Goal: Task Accomplishment & Management: Use online tool/utility

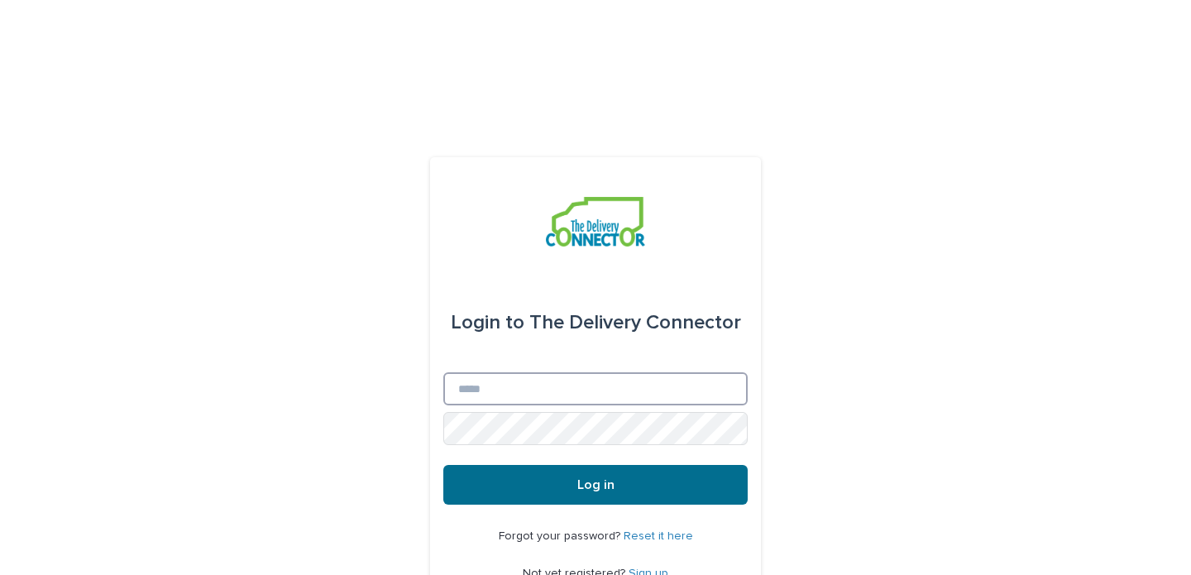
type input "**********"
click at [544, 465] on button "Log in" at bounding box center [595, 485] width 304 height 40
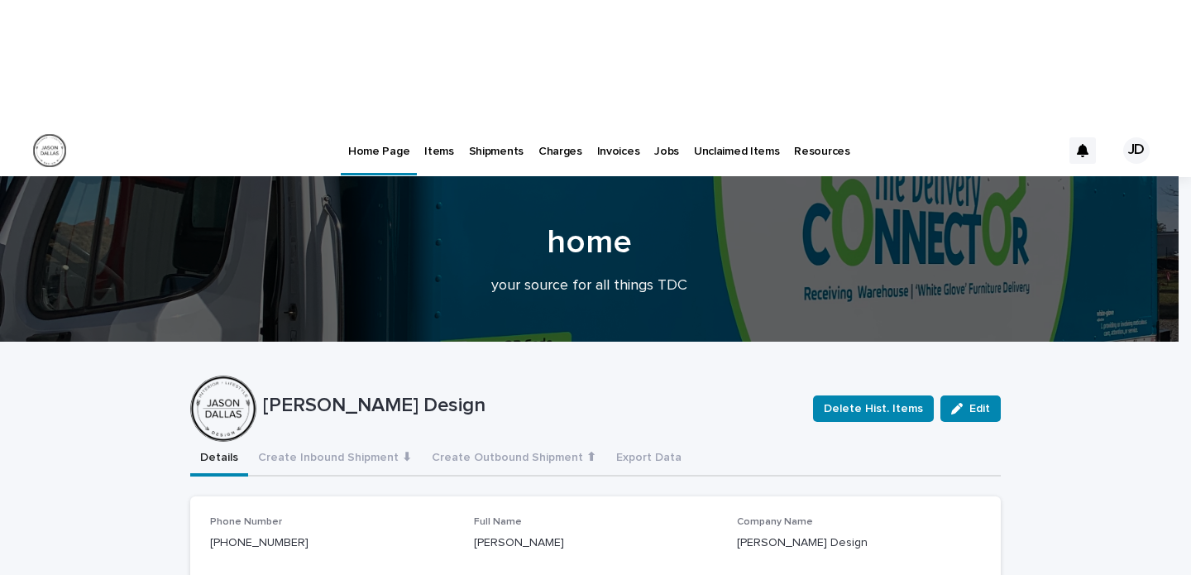
click at [425, 124] on p "Items" at bounding box center [438, 141] width 29 height 35
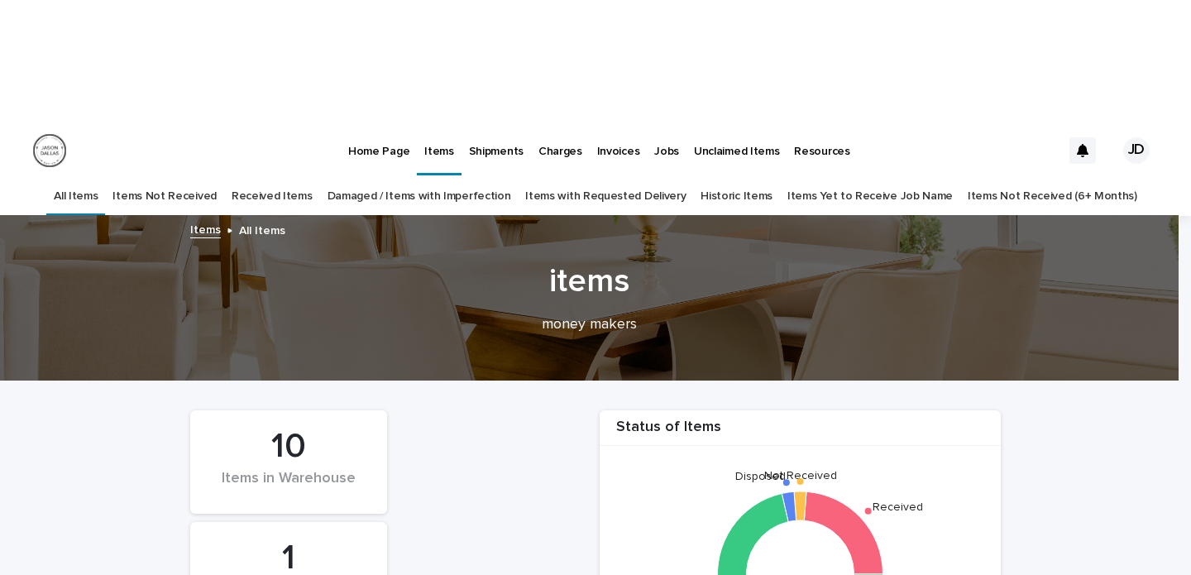
scroll to position [159, 0]
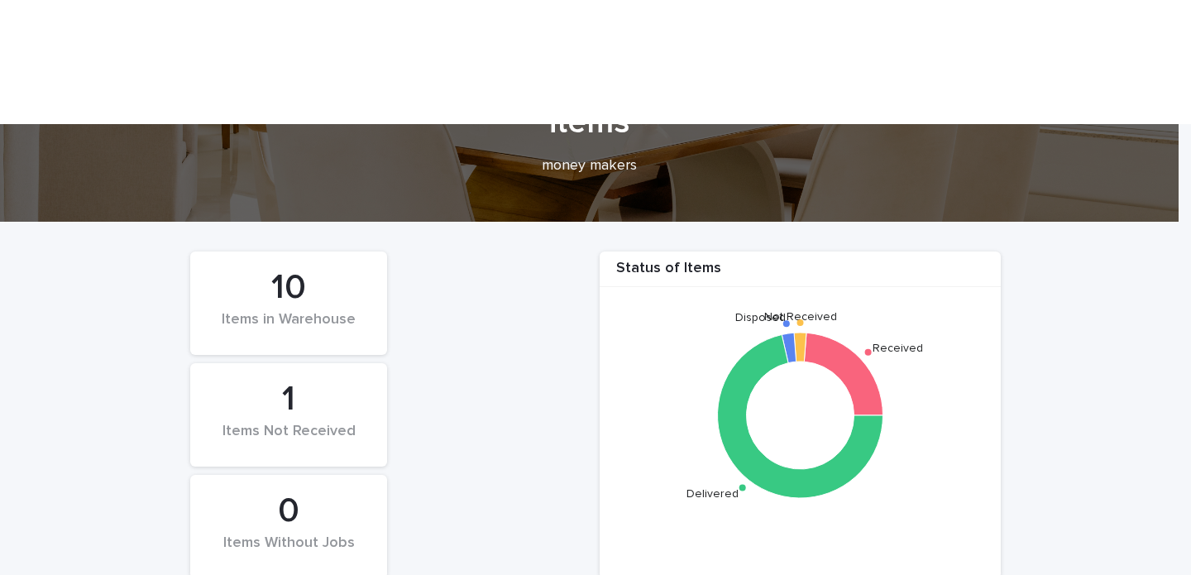
click at [290, 423] on div "Items Not Received" at bounding box center [288, 440] width 141 height 35
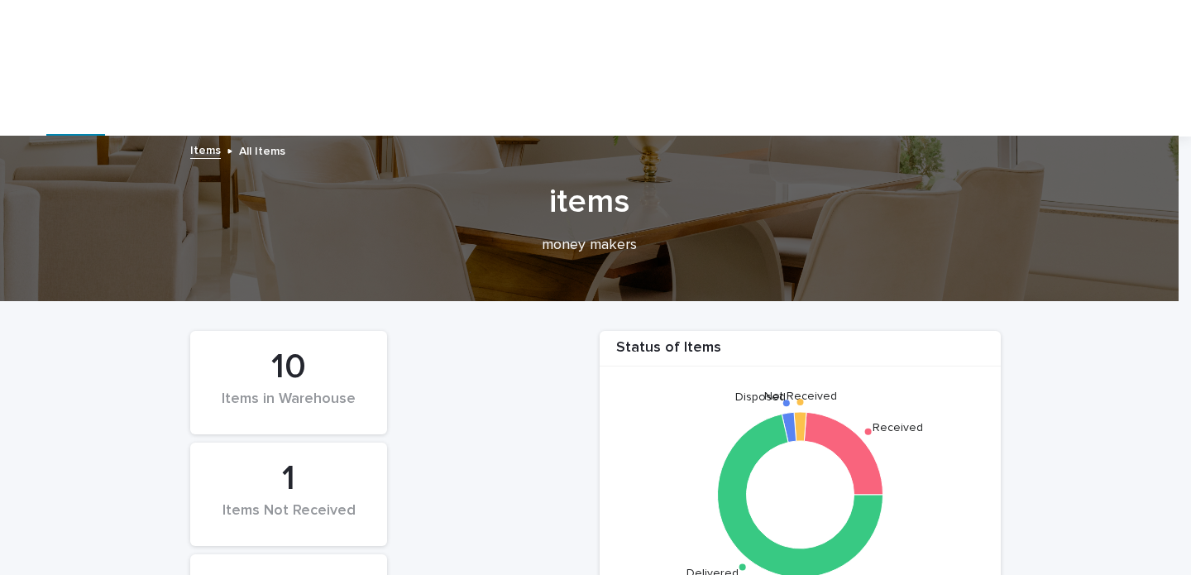
scroll to position [0, 0]
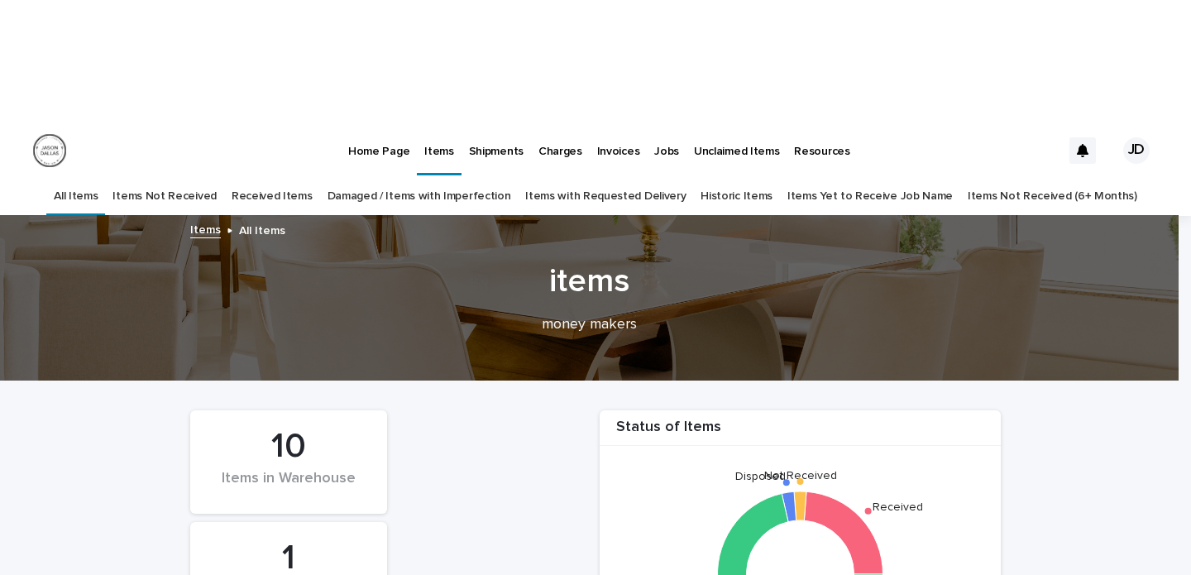
click at [285, 177] on link "Received Items" at bounding box center [272, 196] width 81 height 39
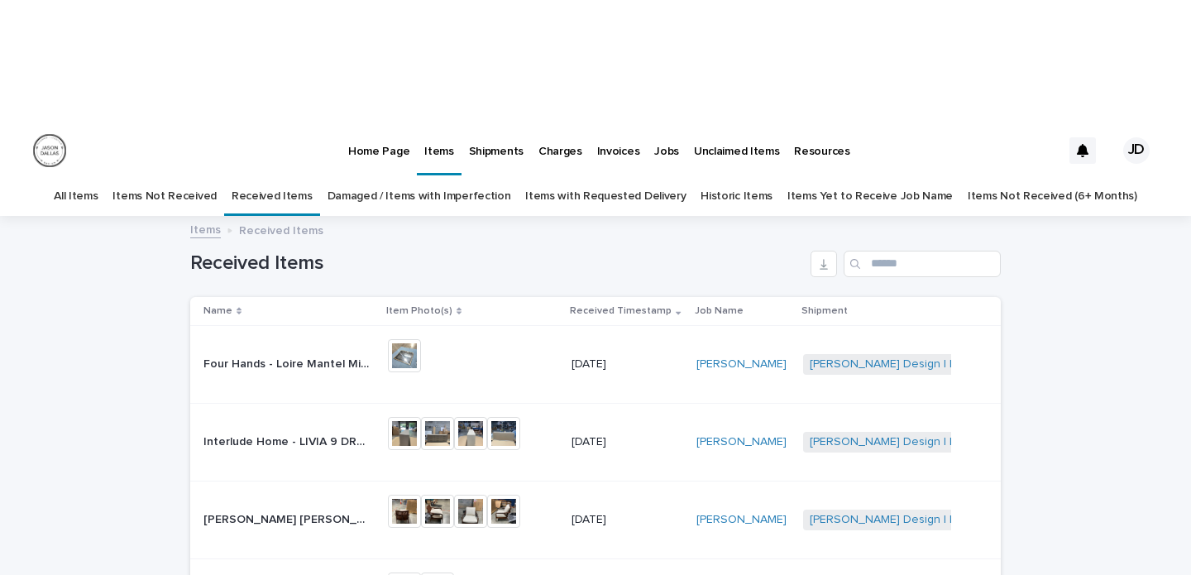
click at [178, 177] on link "Items Not Received" at bounding box center [164, 196] width 103 height 39
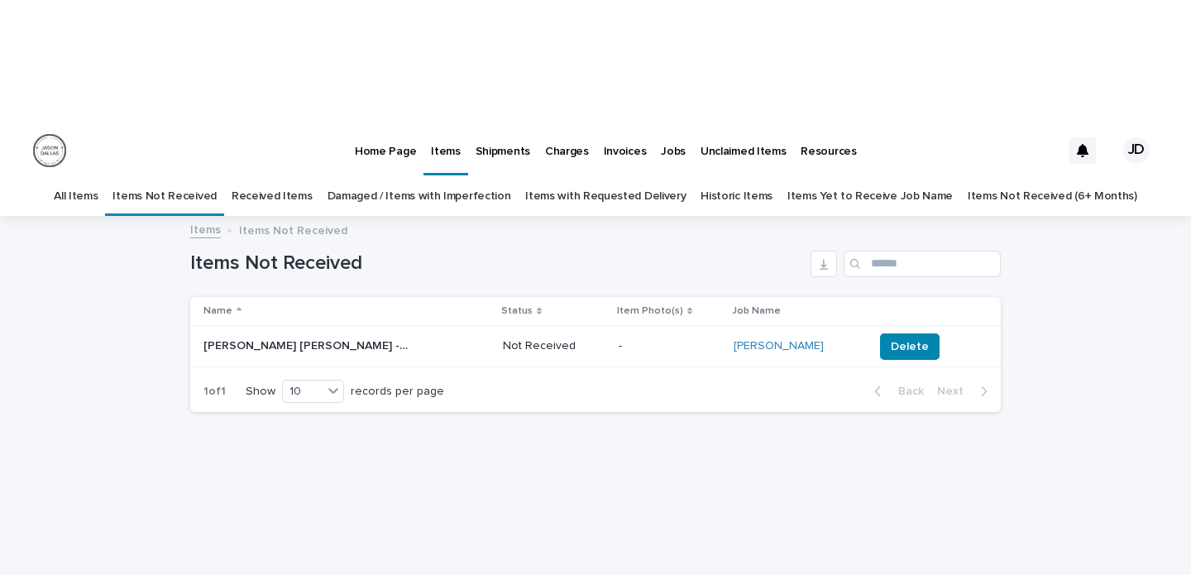
click at [280, 177] on link "Received Items" at bounding box center [272, 196] width 81 height 39
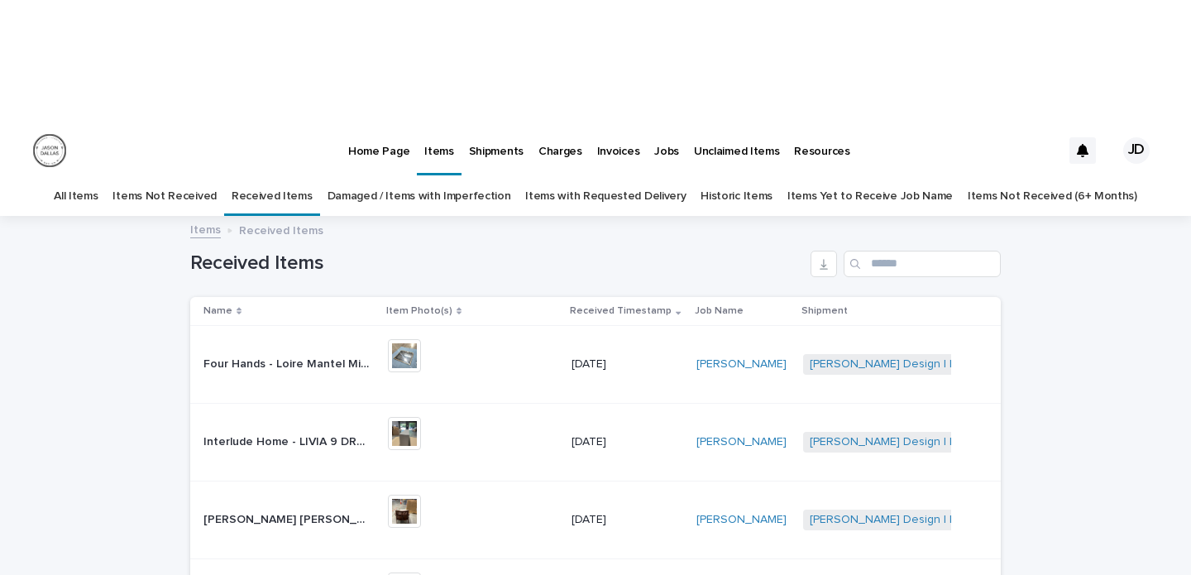
click at [407, 177] on link "Damaged / Items with Imperfection" at bounding box center [420, 196] width 184 height 39
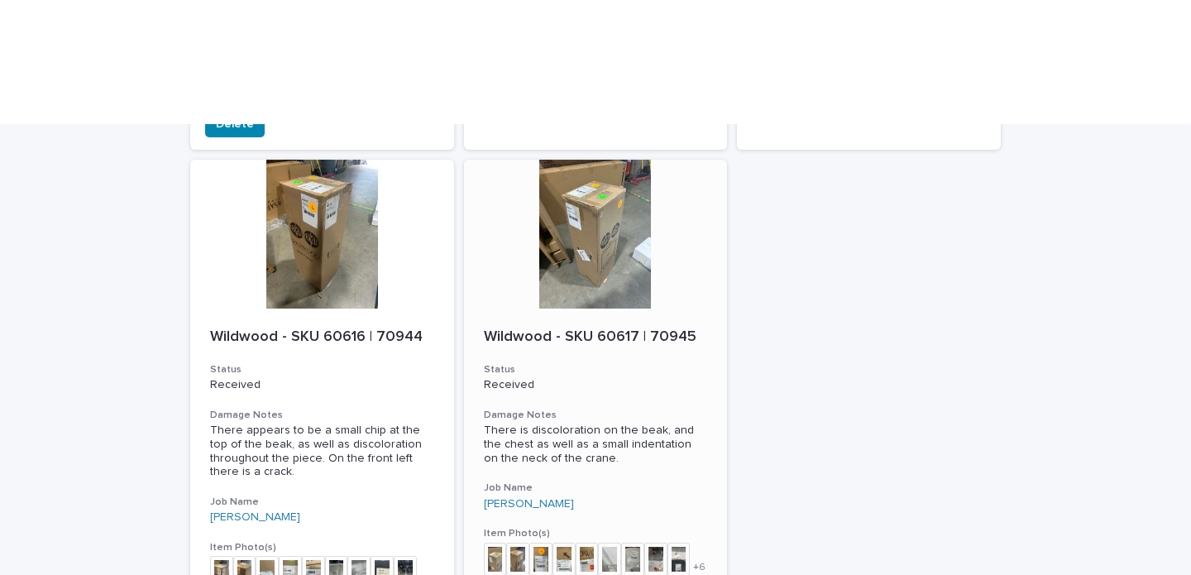
scroll to position [764, 0]
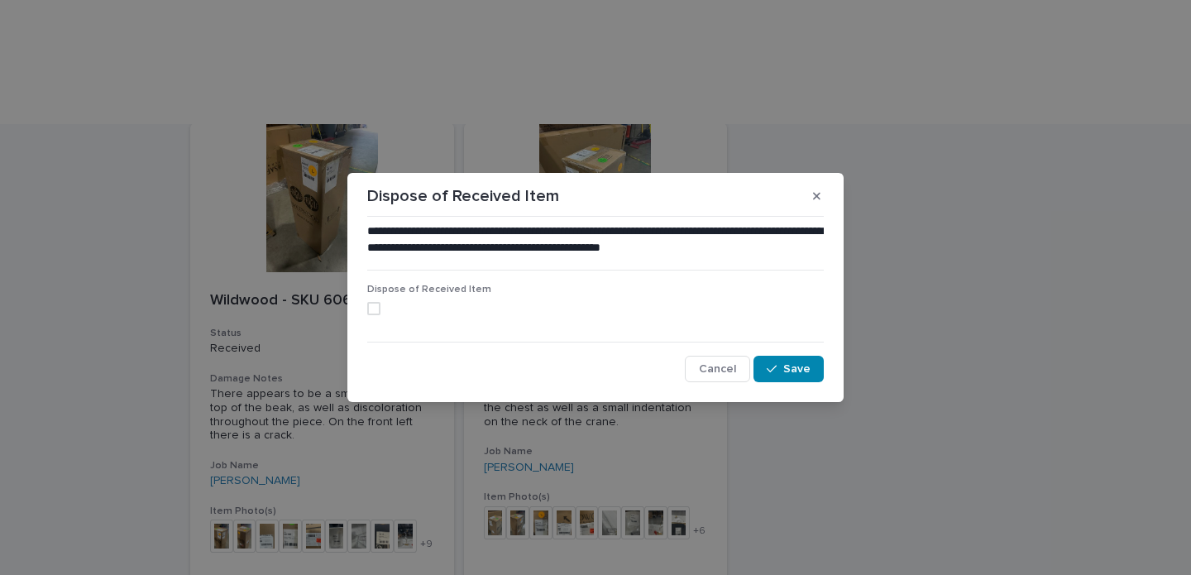
click at [372, 306] on span at bounding box center [373, 308] width 13 height 13
click at [797, 366] on span "Save" at bounding box center [796, 369] width 27 height 12
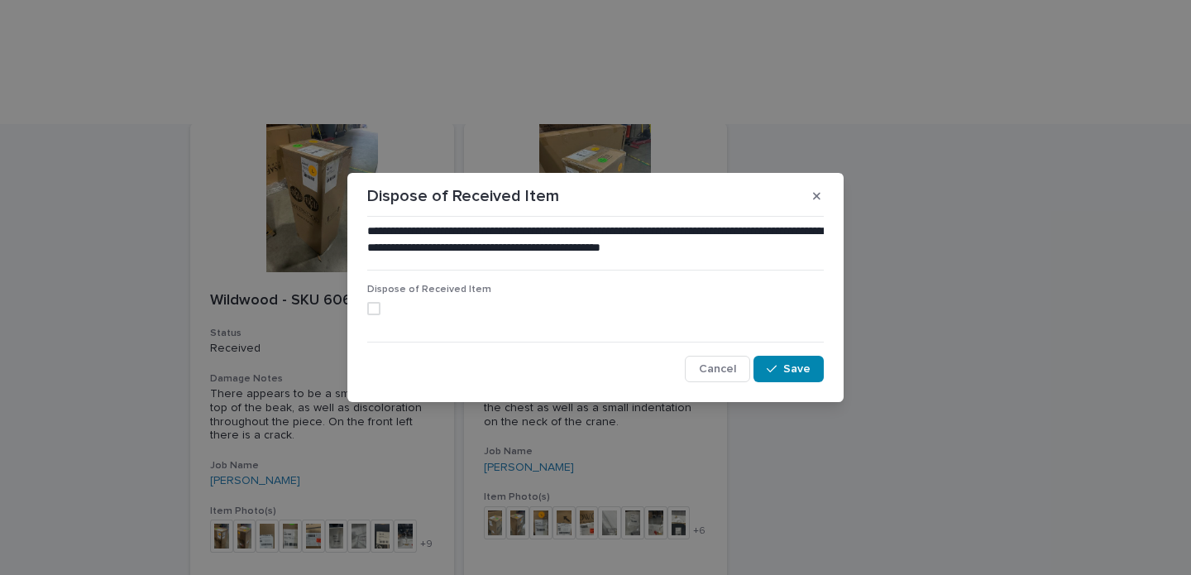
click at [375, 304] on span at bounding box center [373, 308] width 13 height 13
click at [783, 366] on div "button" at bounding box center [775, 369] width 17 height 12
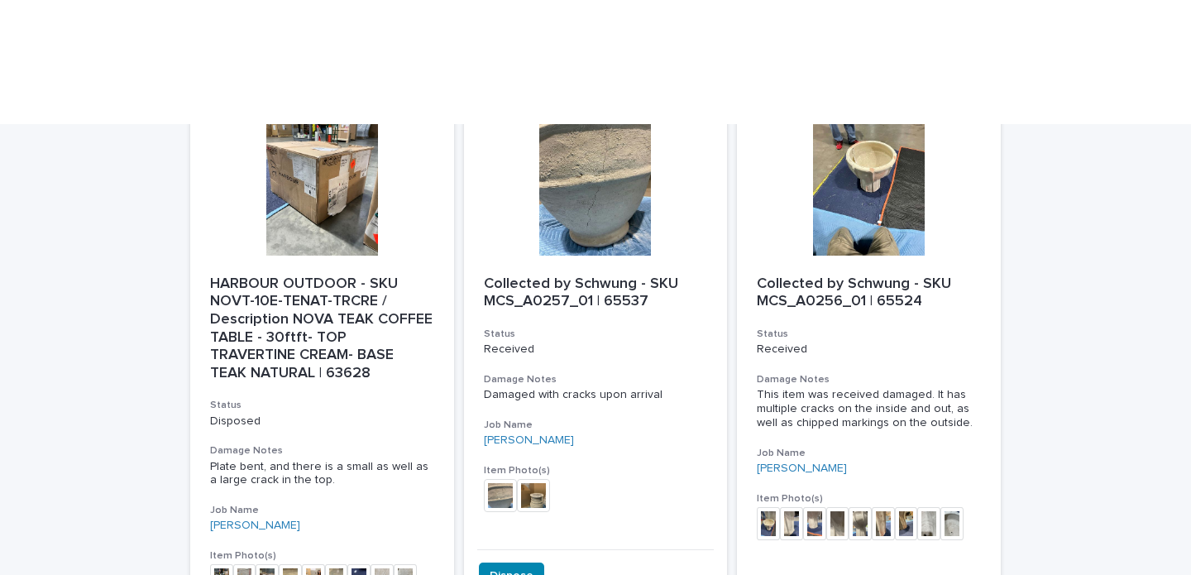
scroll to position [206, 0]
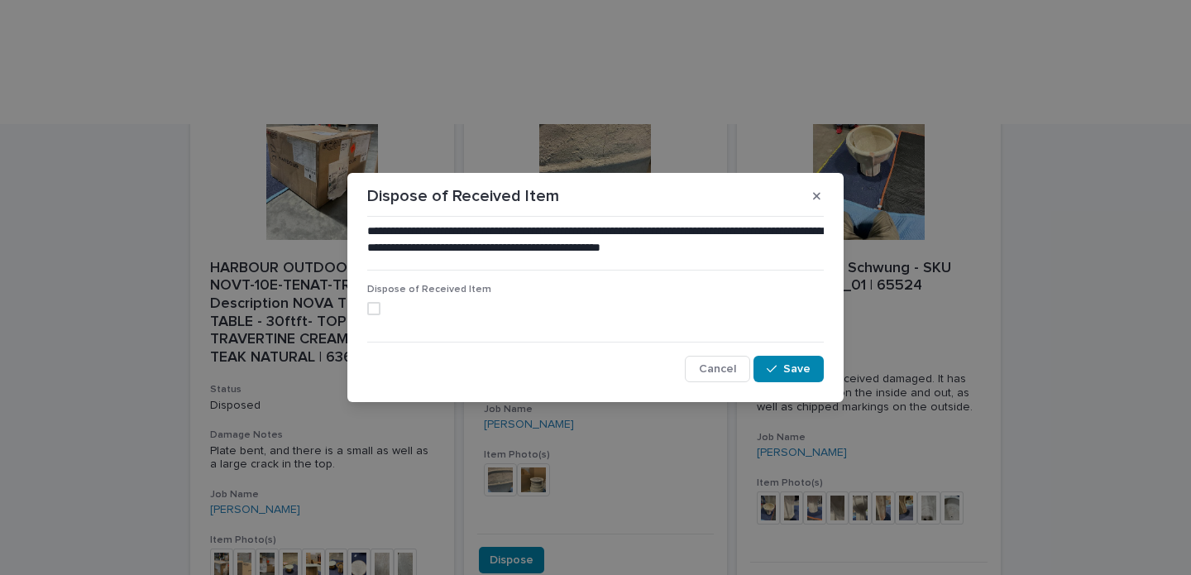
click at [379, 304] on span at bounding box center [373, 308] width 13 height 13
click at [798, 366] on span "Save" at bounding box center [796, 369] width 27 height 12
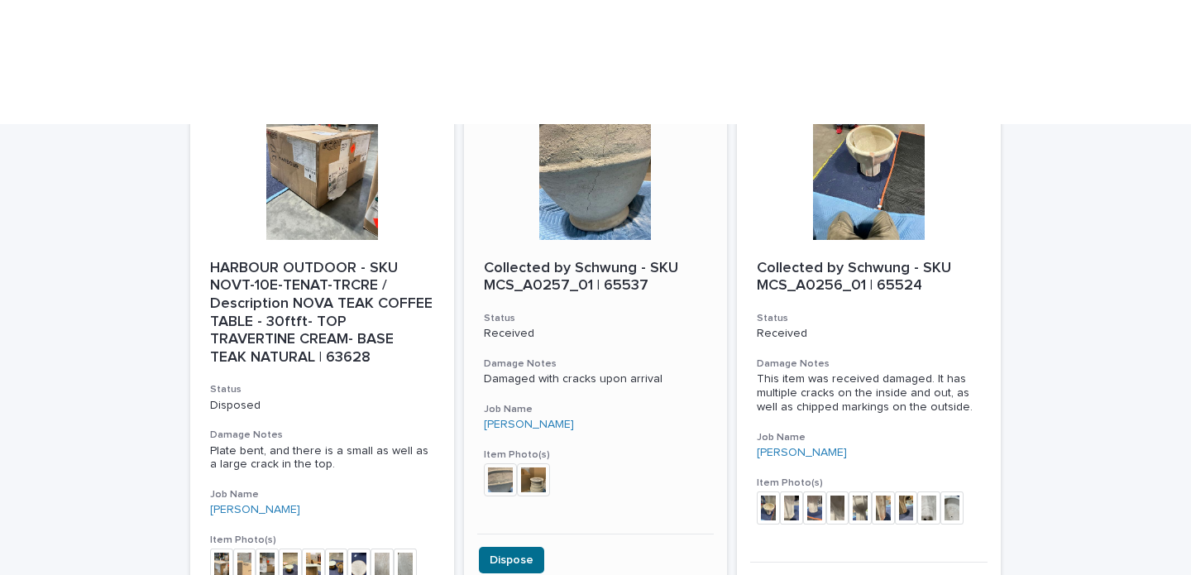
click at [510, 552] on span "Dispose" at bounding box center [512, 560] width 44 height 17
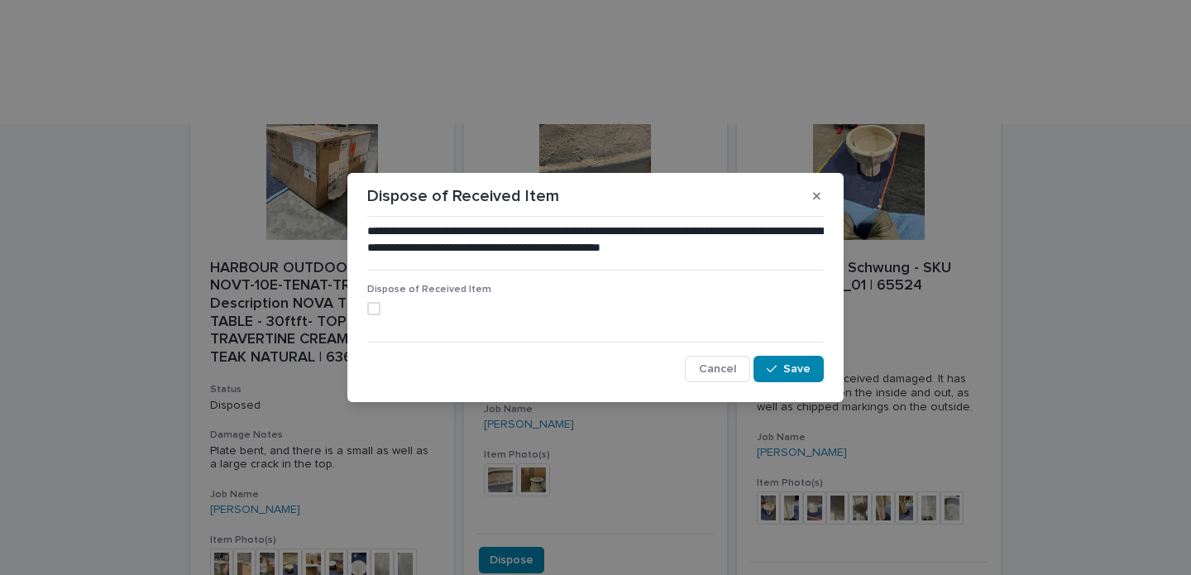
click at [374, 304] on span at bounding box center [373, 308] width 13 height 13
click at [787, 366] on span "Save" at bounding box center [796, 369] width 27 height 12
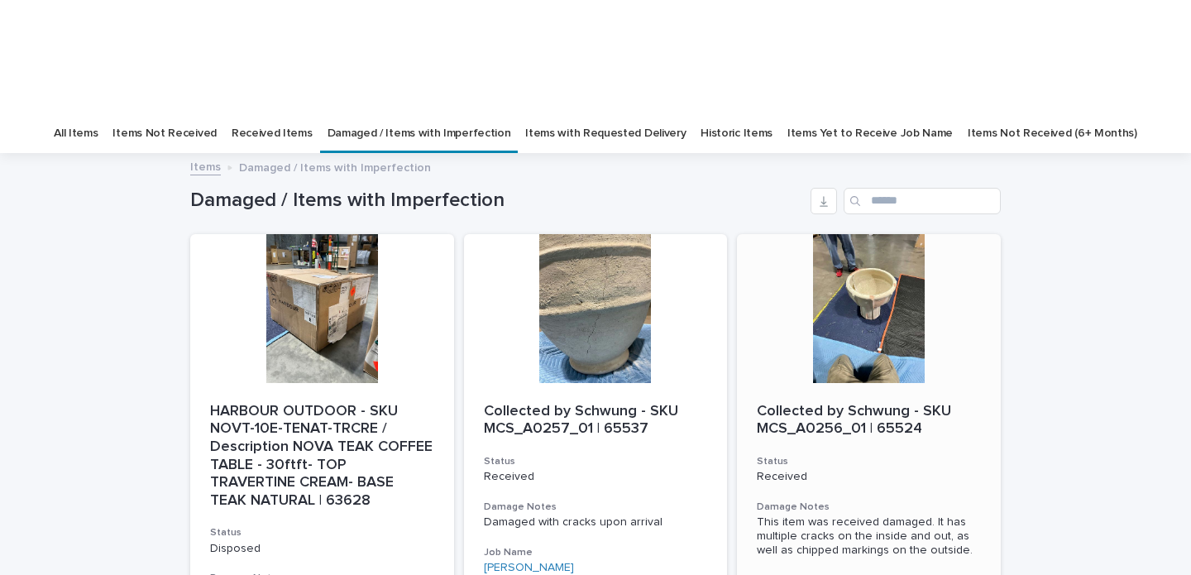
scroll to position [0, 0]
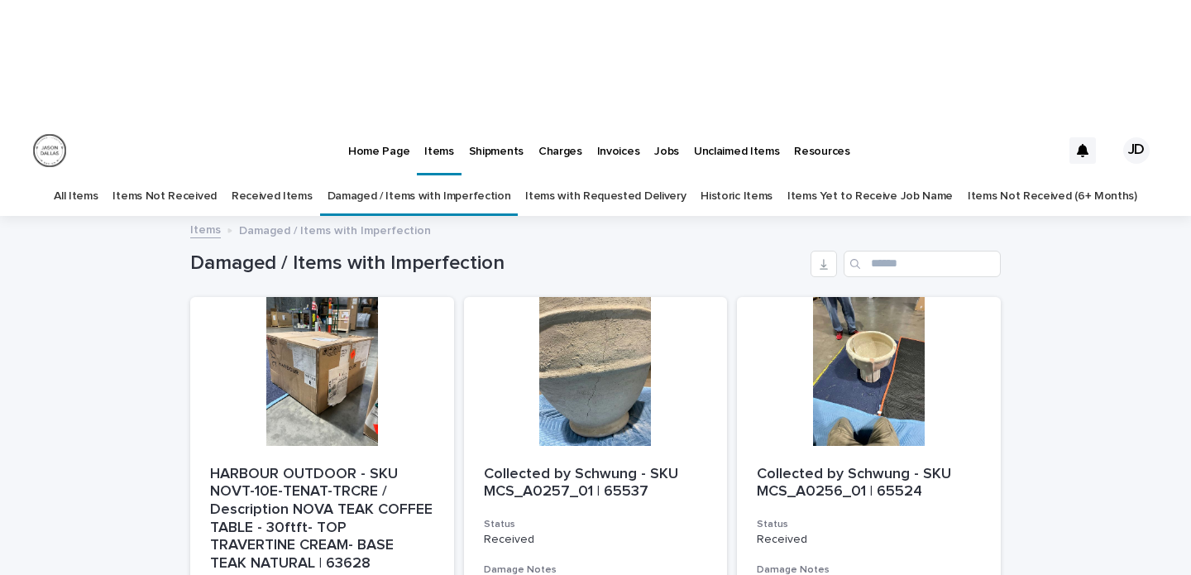
click at [279, 177] on link "Received Items" at bounding box center [272, 196] width 81 height 39
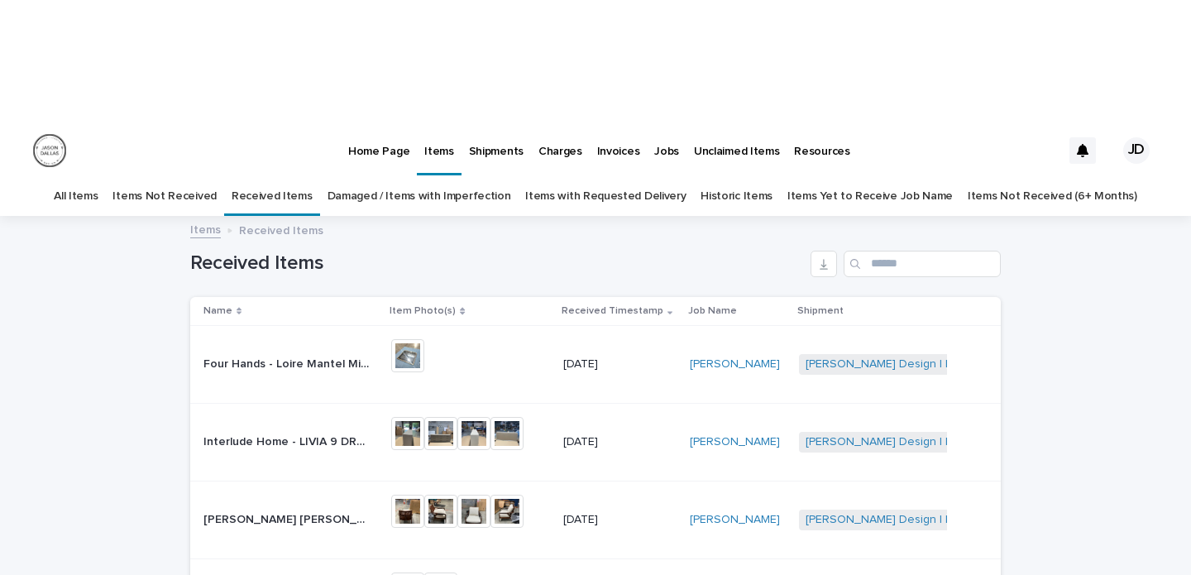
click at [164, 177] on link "Items Not Received" at bounding box center [164, 196] width 103 height 39
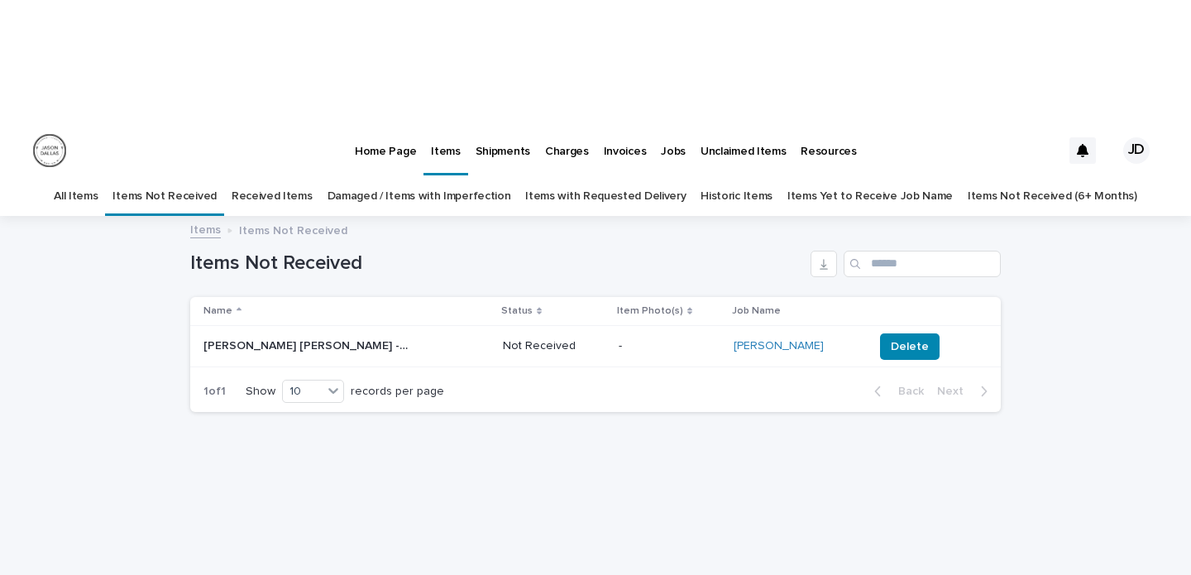
click at [98, 177] on link "All Items" at bounding box center [76, 196] width 44 height 39
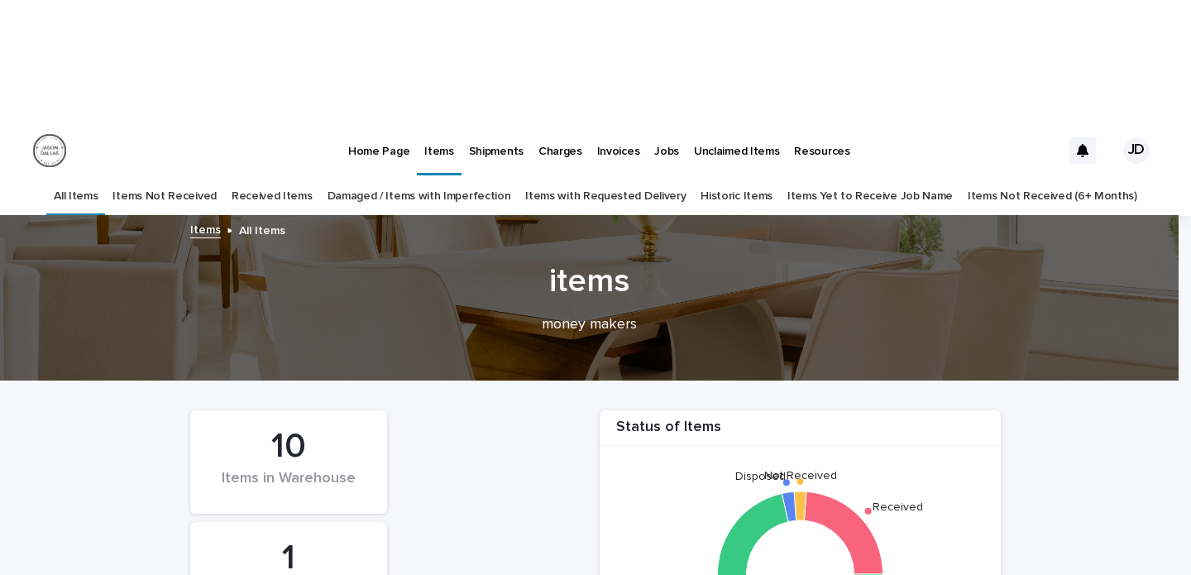
click at [360, 124] on p "Home Page" at bounding box center [378, 141] width 61 height 35
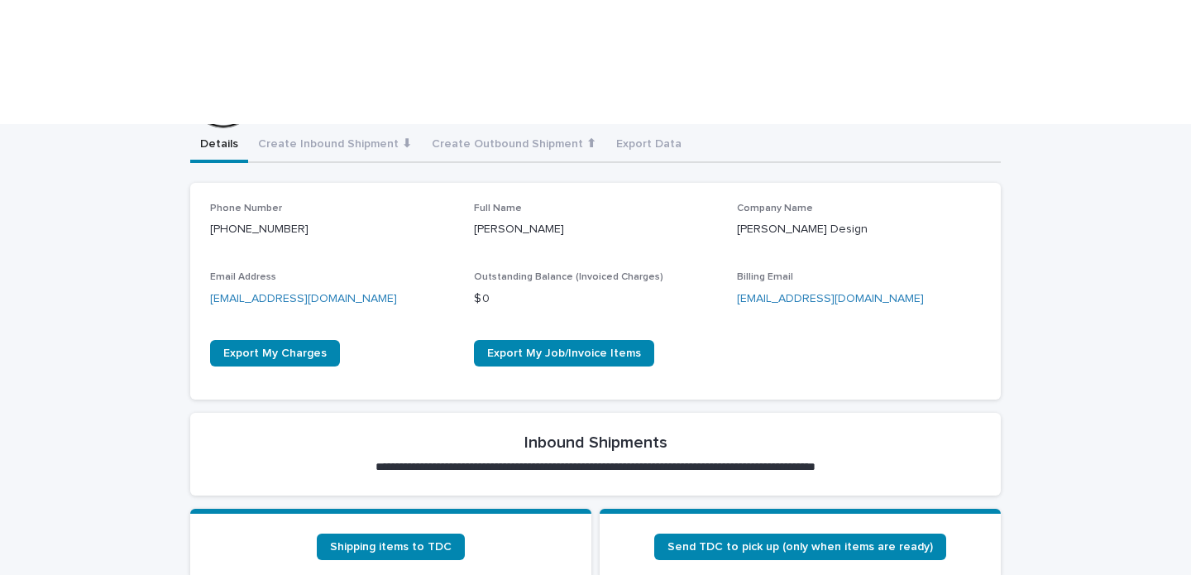
scroll to position [333, 0]
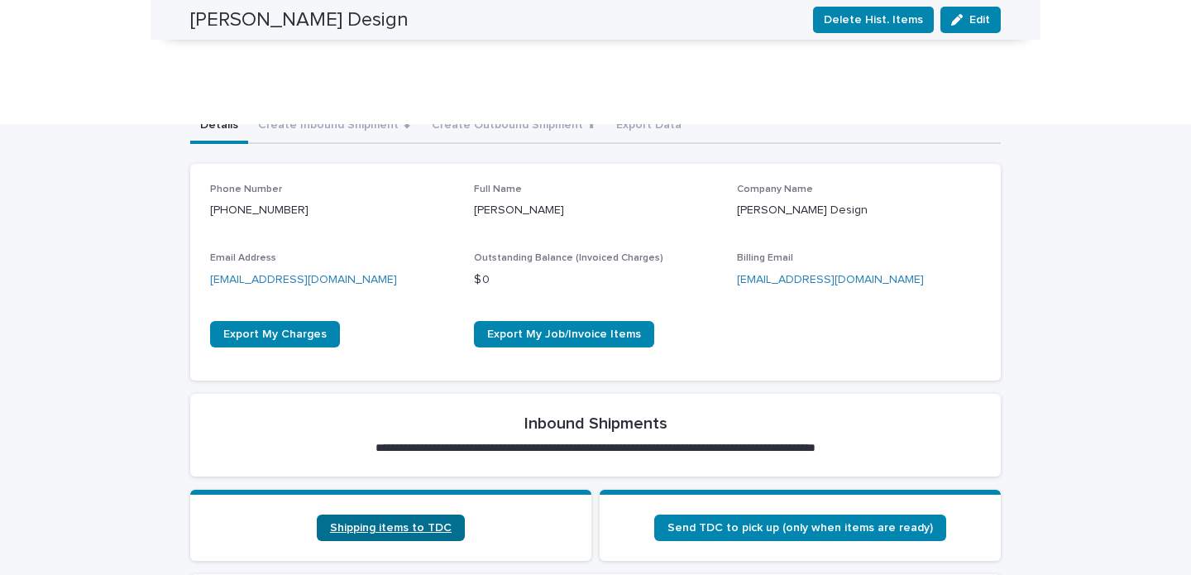
click at [392, 522] on span "Shipping items to TDC" at bounding box center [391, 528] width 122 height 12
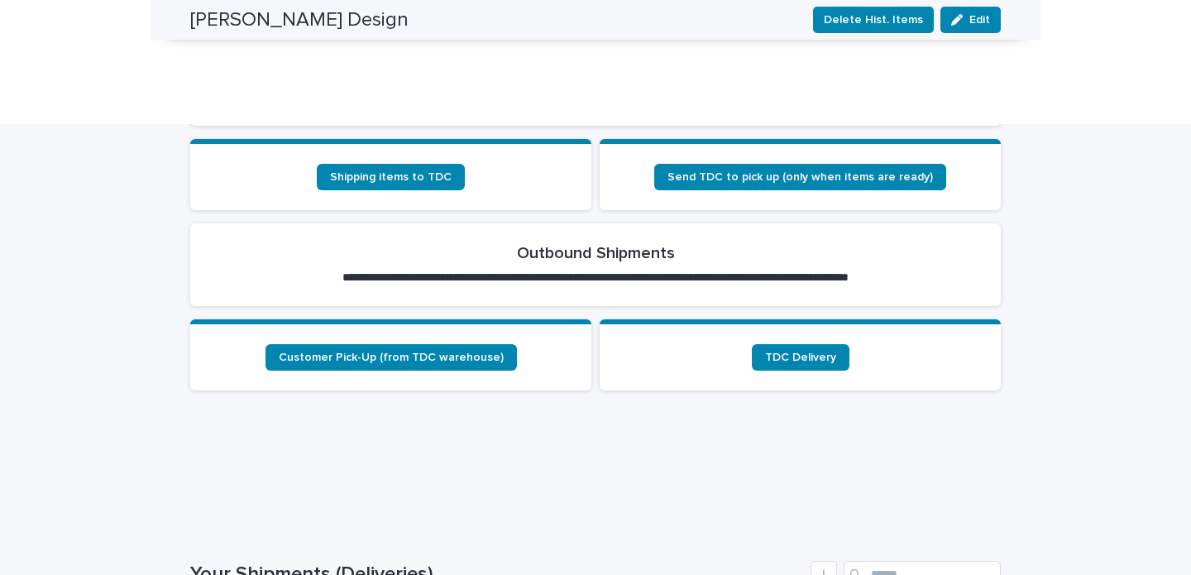
scroll to position [590, 0]
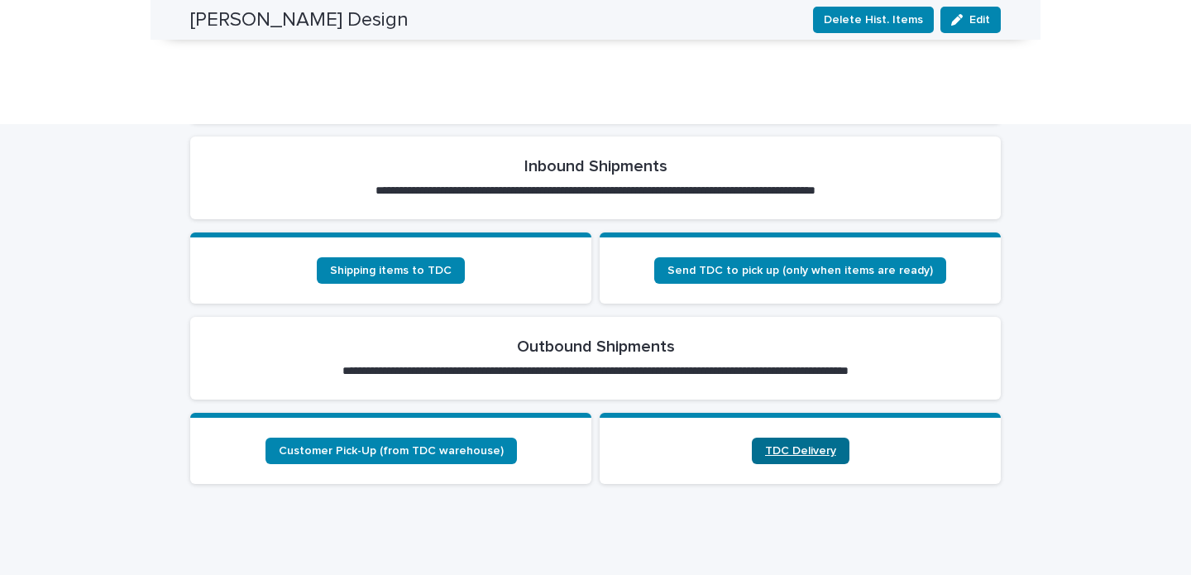
click at [799, 445] on span "TDC Delivery" at bounding box center [800, 451] width 71 height 12
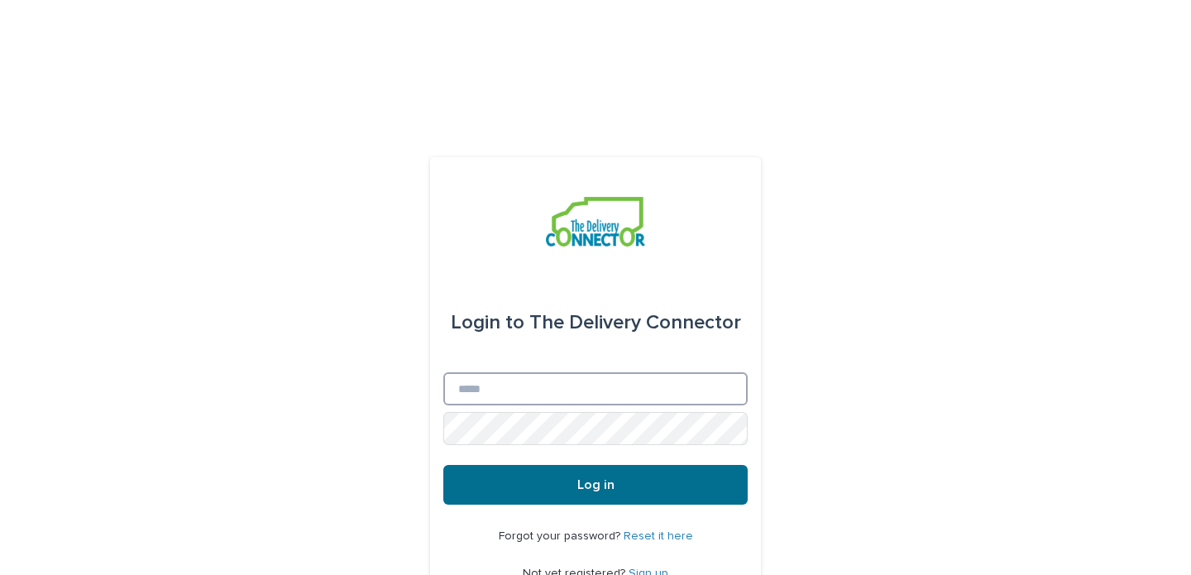
type input "**********"
click at [621, 465] on button "Log in" at bounding box center [595, 485] width 304 height 40
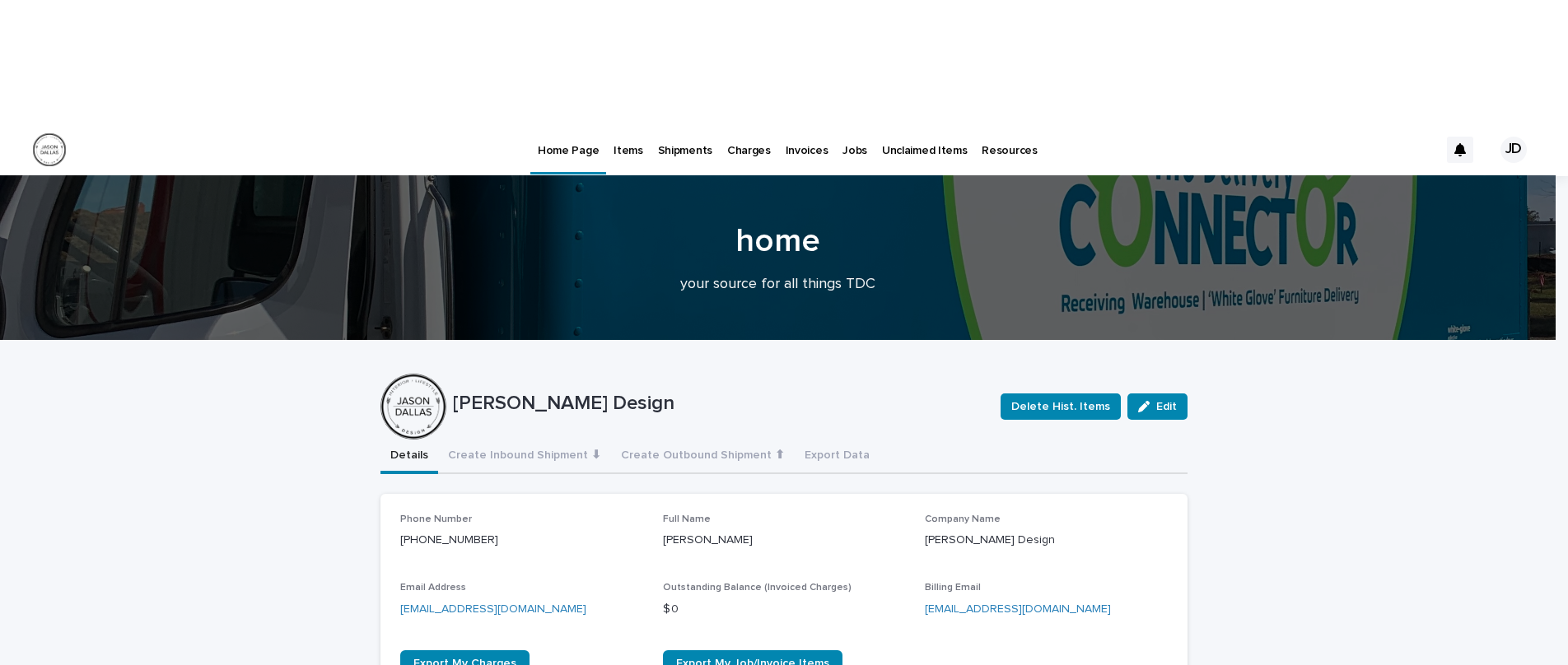
click at [622, 123] on p "Items" at bounding box center [627, 140] width 29 height 35
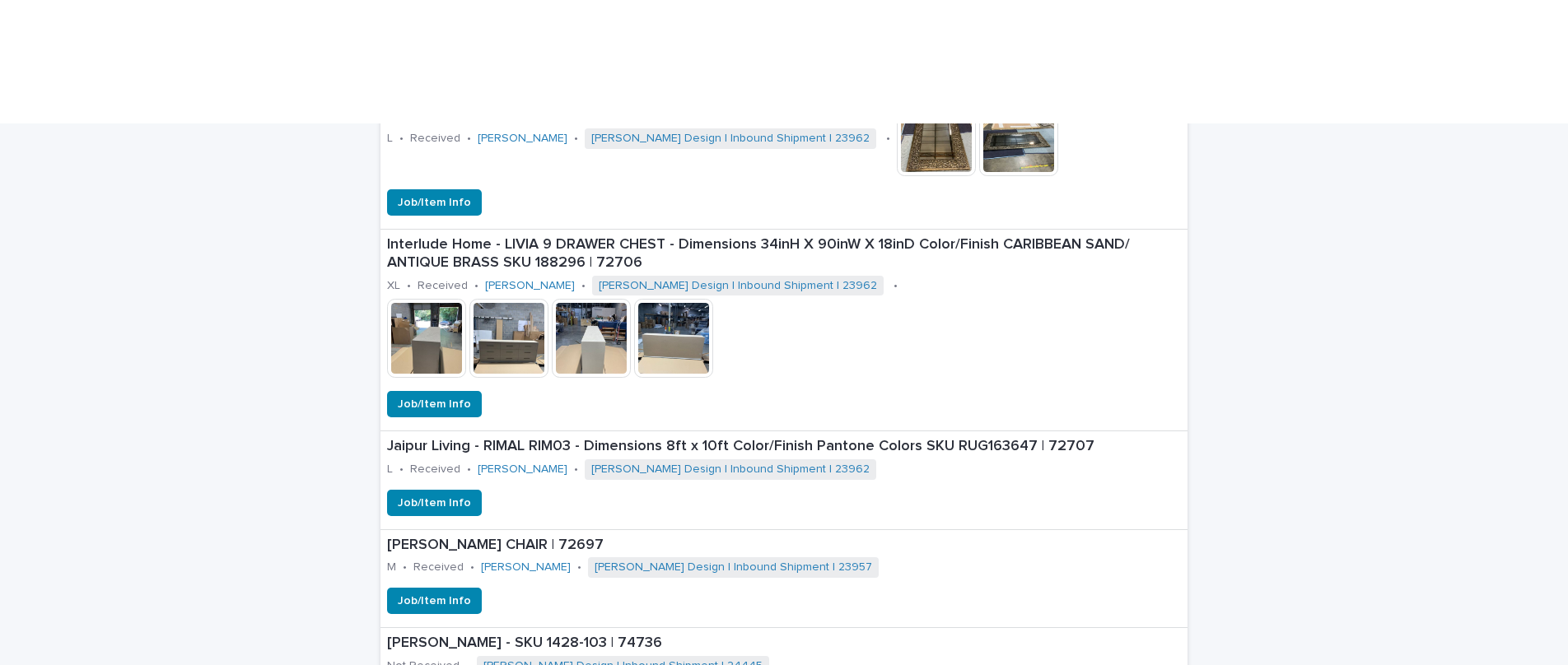
scroll to position [1379, 0]
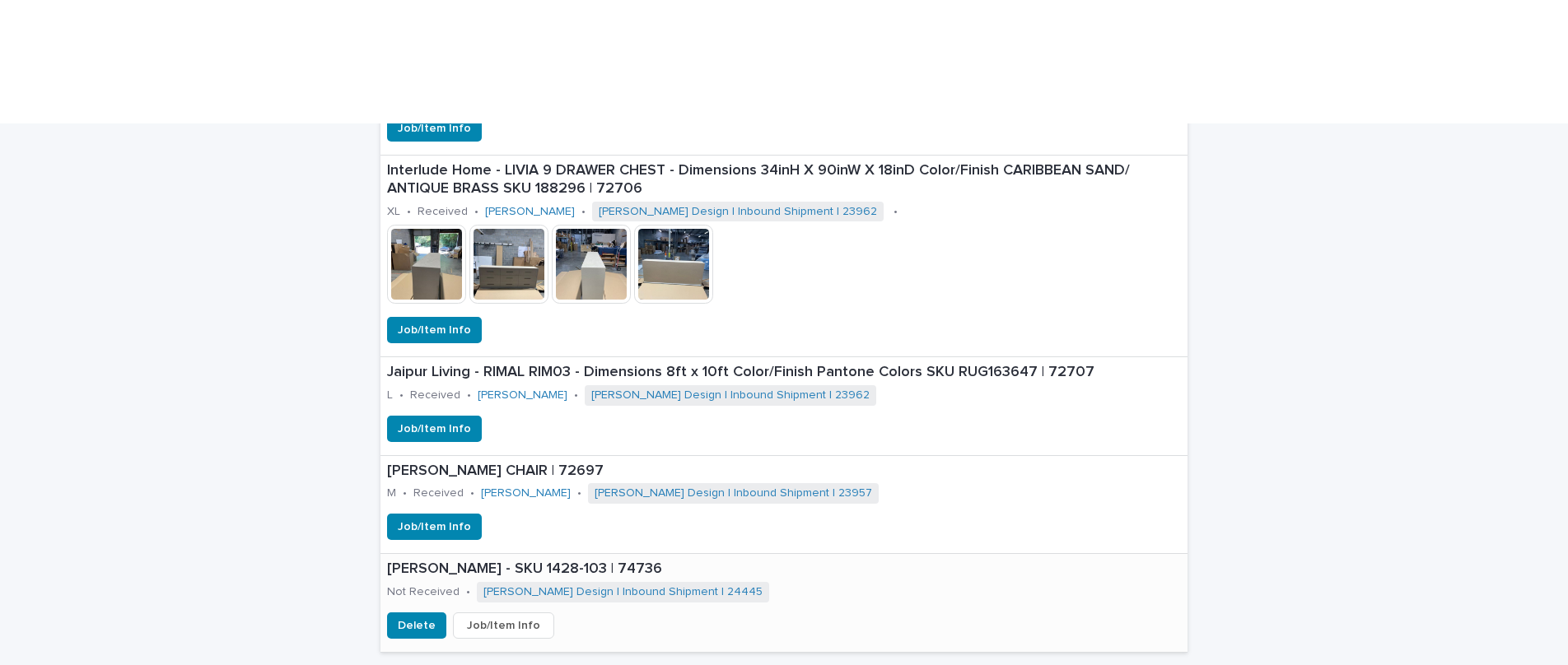
click at [508, 571] on span "Job/Item Info" at bounding box center [504, 625] width 74 height 17
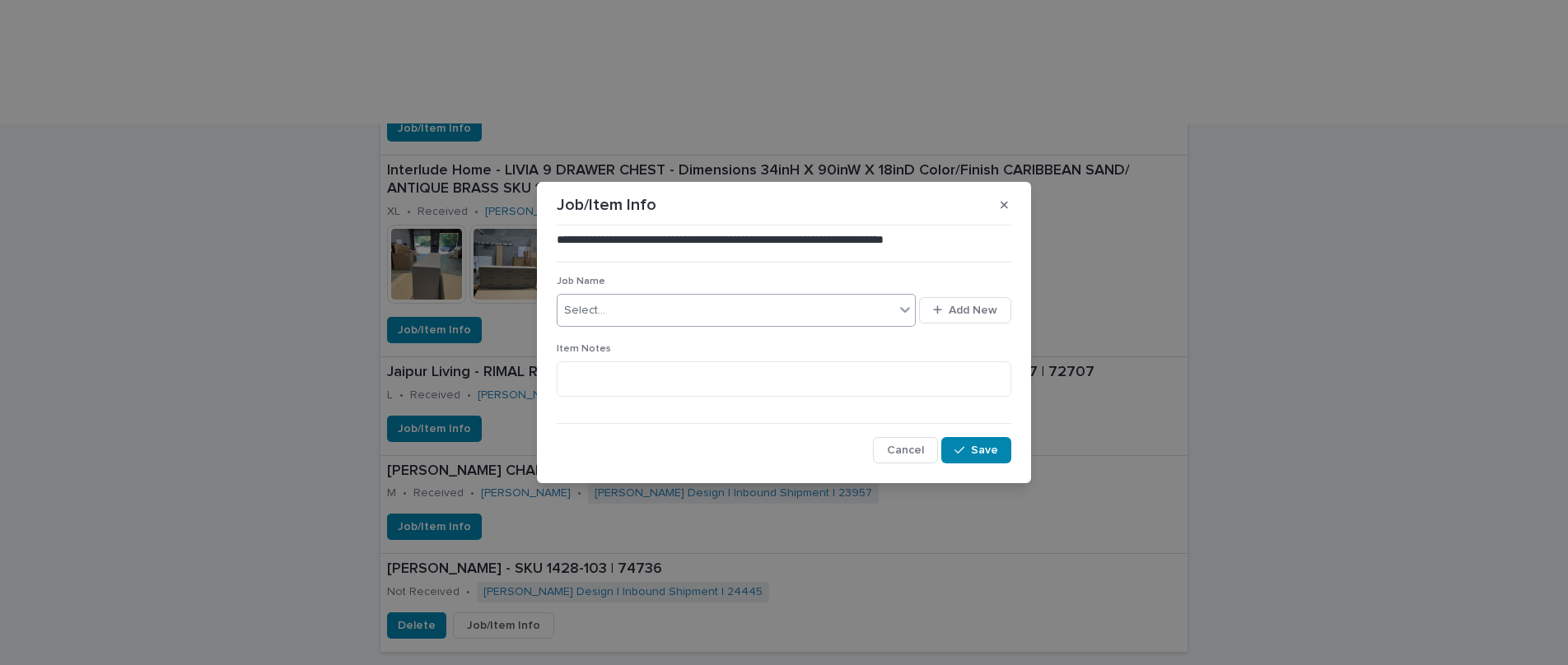
click at [902, 313] on icon at bounding box center [905, 310] width 17 height 17
click at [665, 345] on div "[PERSON_NAME]" at bounding box center [737, 341] width 358 height 29
click at [978, 447] on span "Save" at bounding box center [984, 451] width 27 height 12
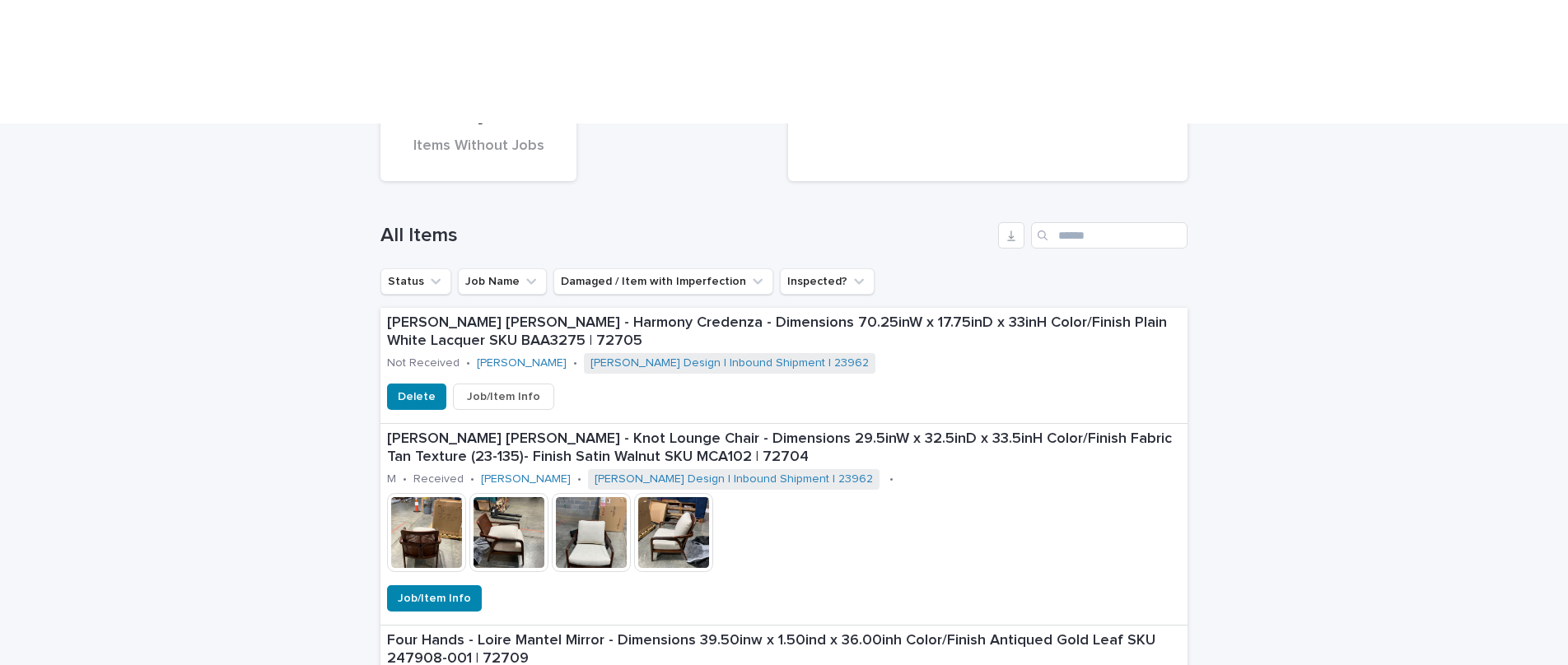
scroll to position [0, 0]
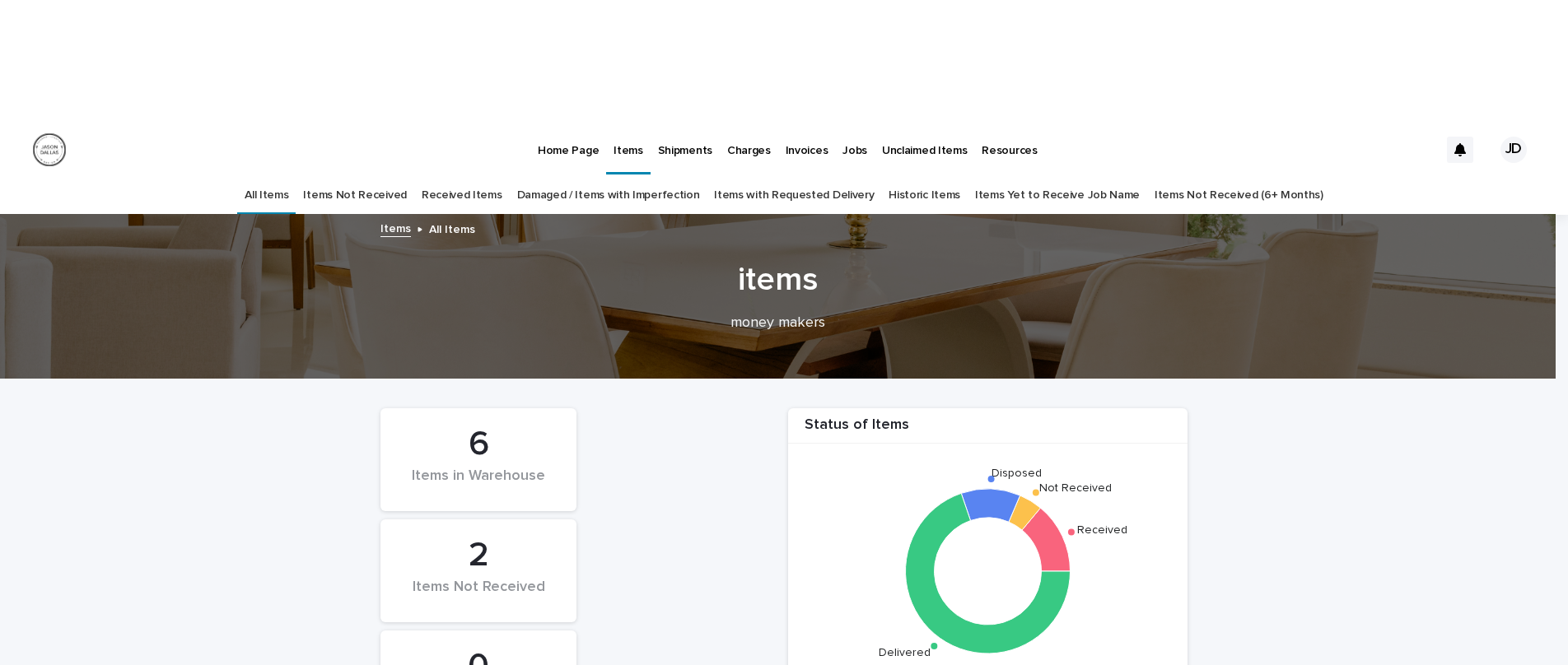
click at [468, 176] on link "Received Items" at bounding box center [462, 195] width 81 height 39
